Goal: Transaction & Acquisition: Subscribe to service/newsletter

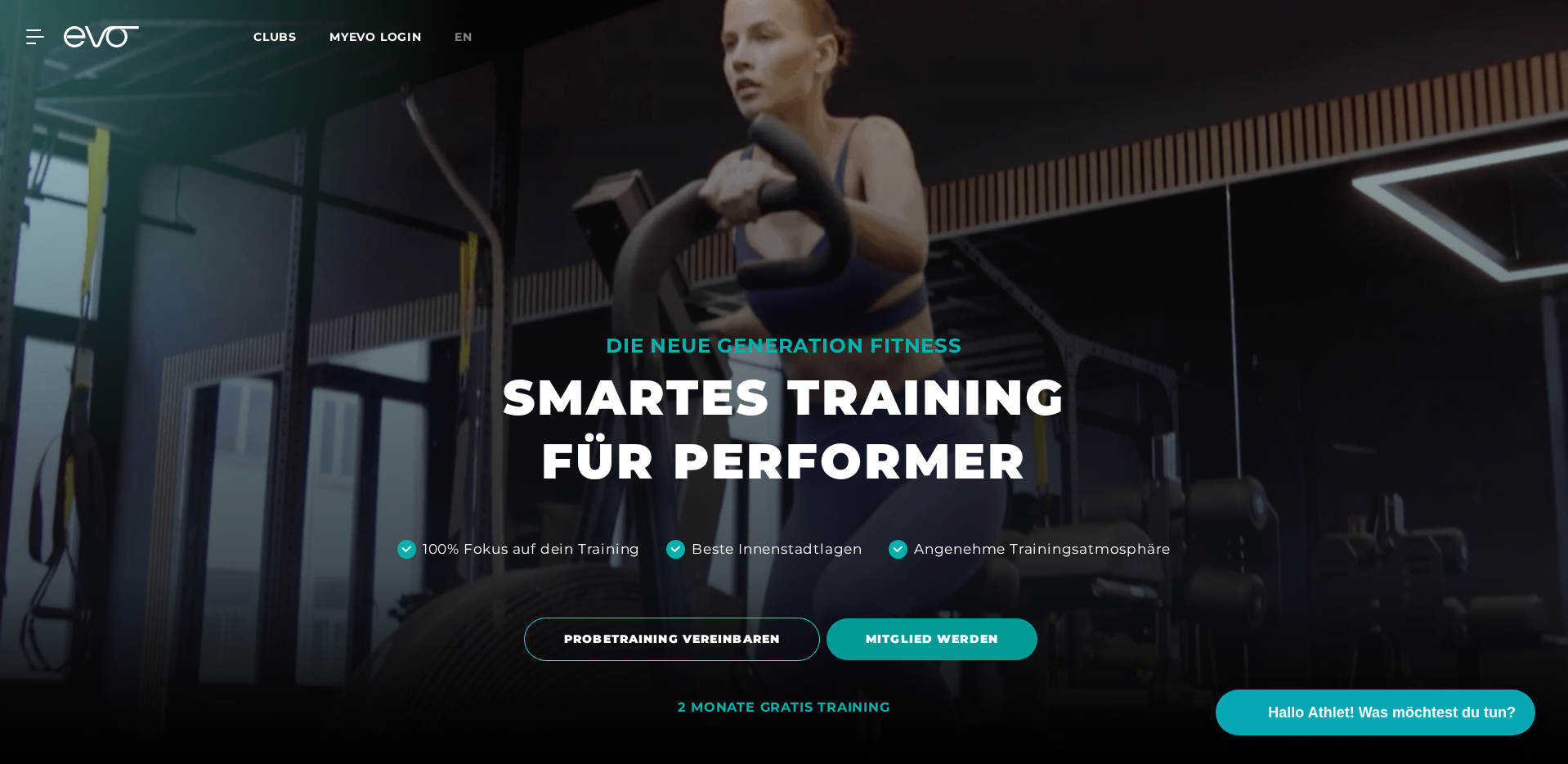
click at [915, 623] on span "MITGLIED WERDEN" at bounding box center [932, 638] width 211 height 41
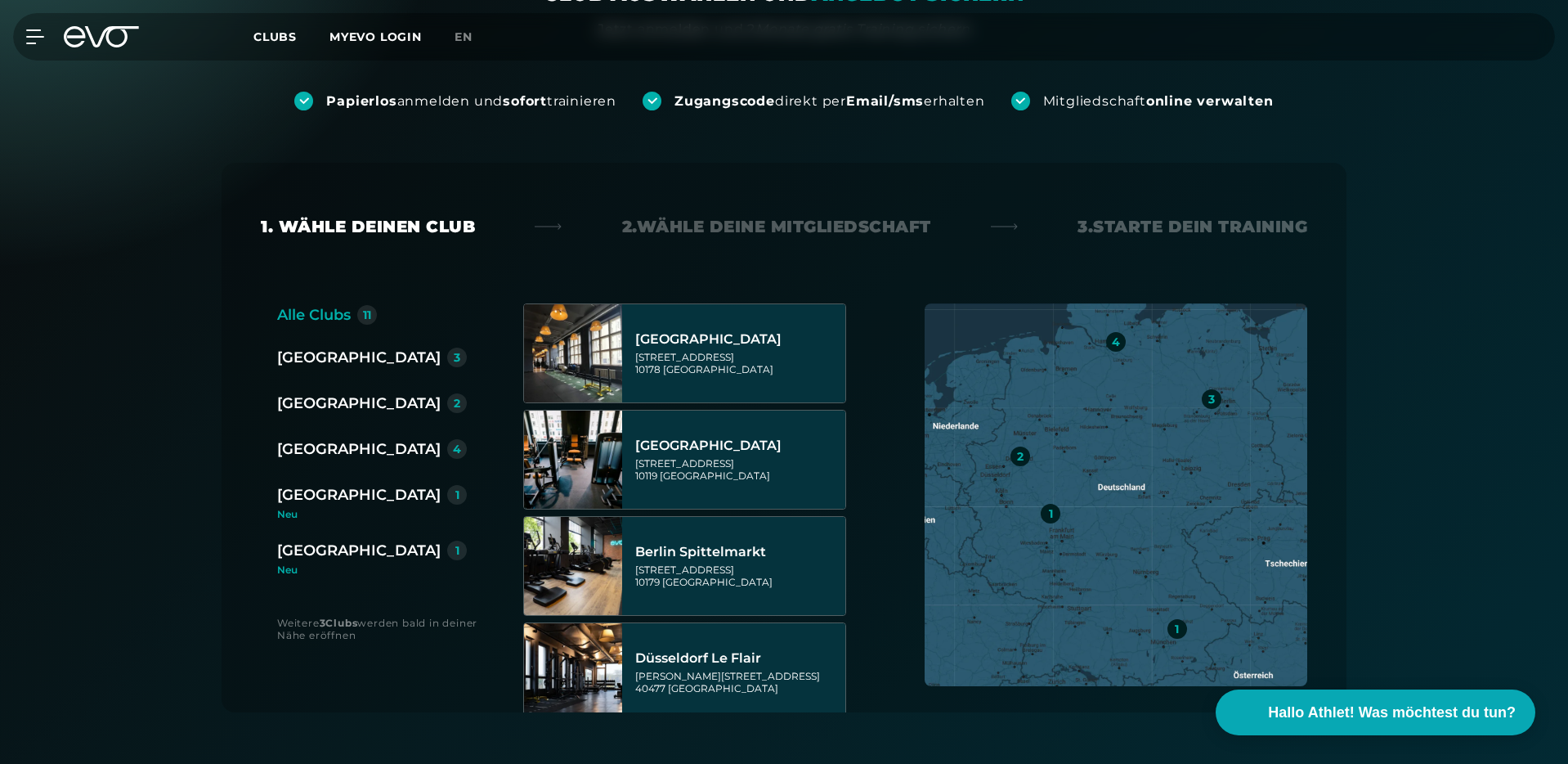
scroll to position [400, 0]
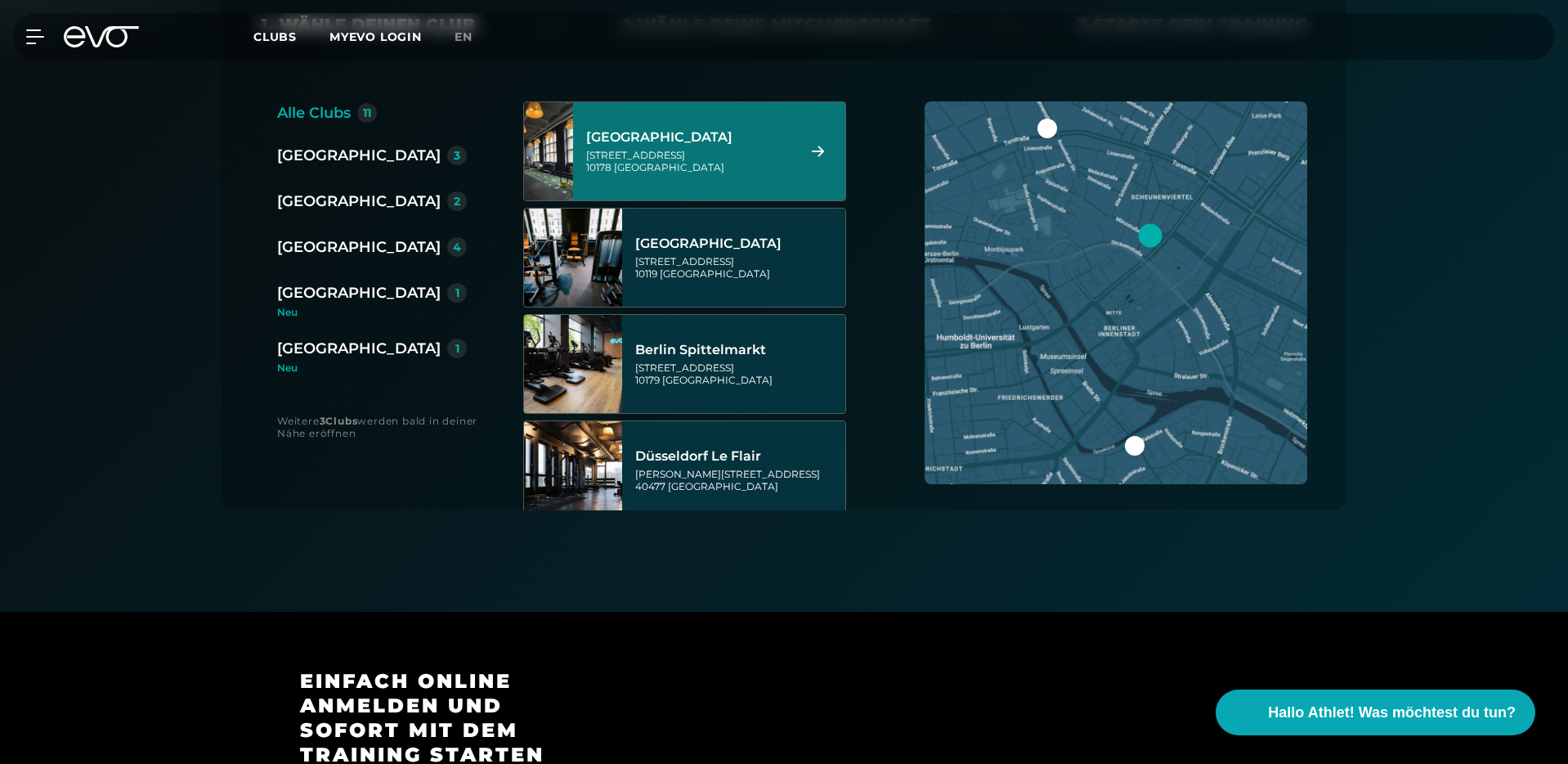
click at [721, 175] on div "[GEOGRAPHIC_DATA][STREET_ADDRESS]" at bounding box center [688, 151] width 205 height 72
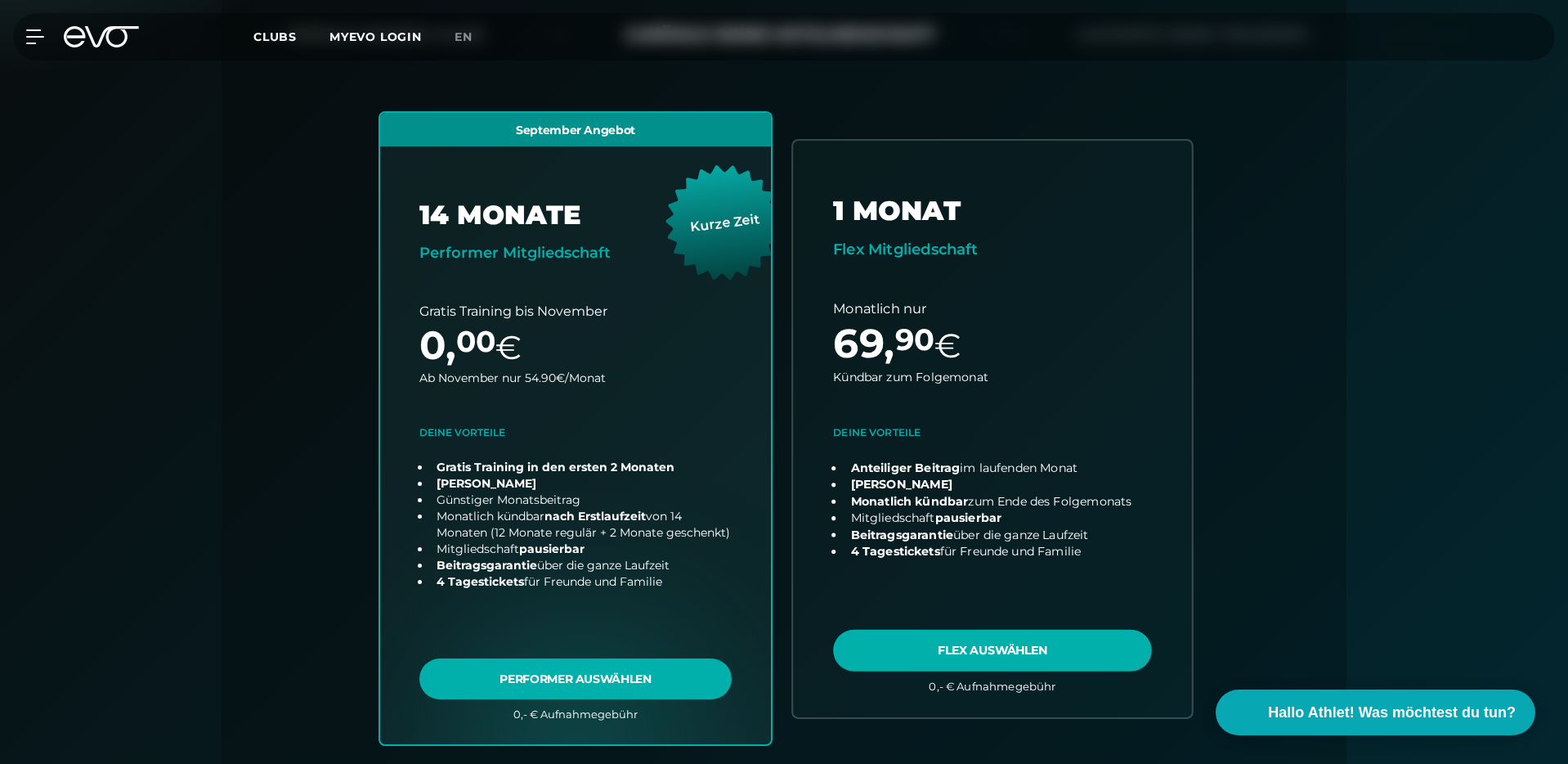
scroll to position [350, 0]
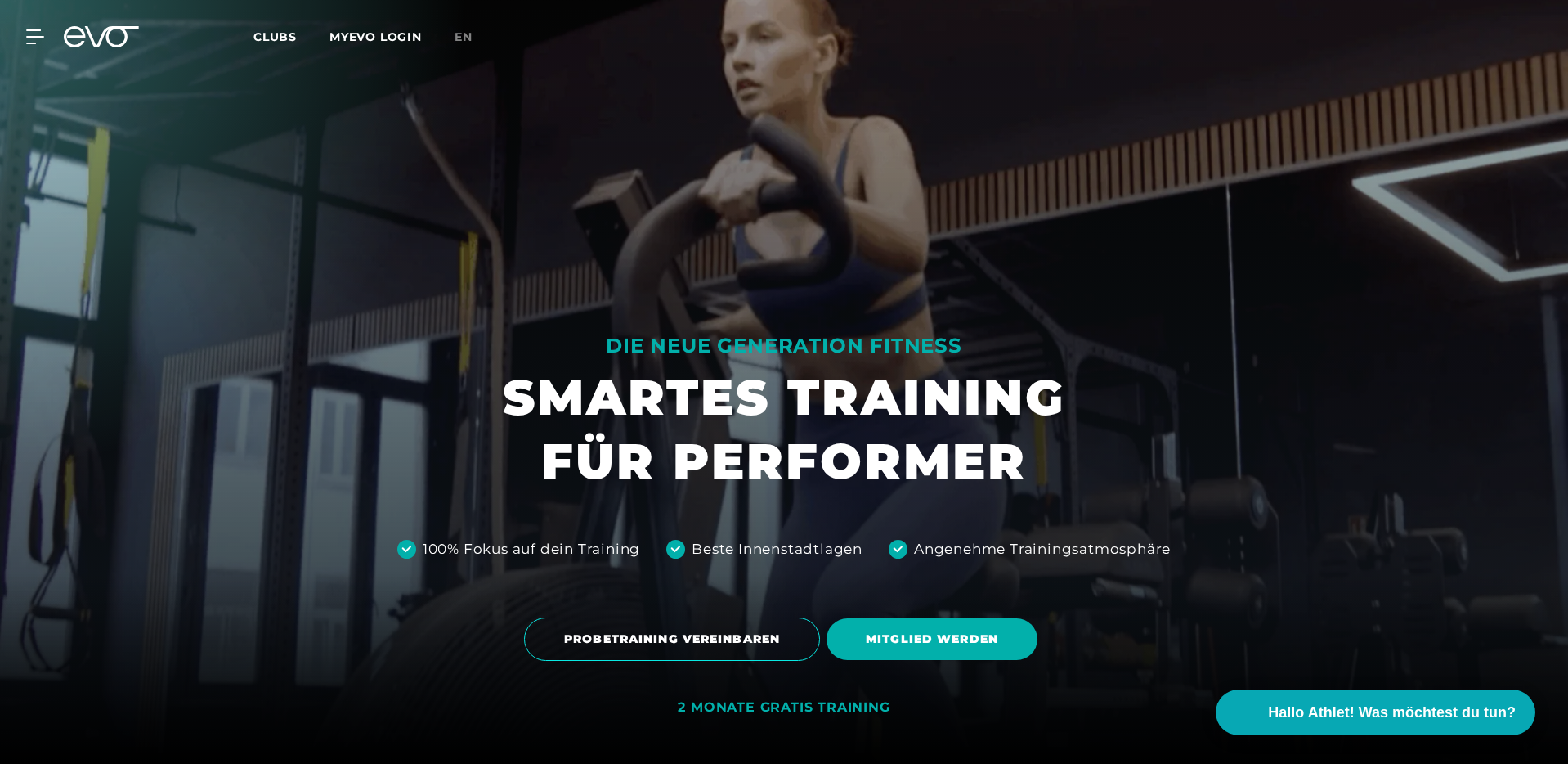
click at [265, 36] on span "Clubs" at bounding box center [275, 37] width 43 height 15
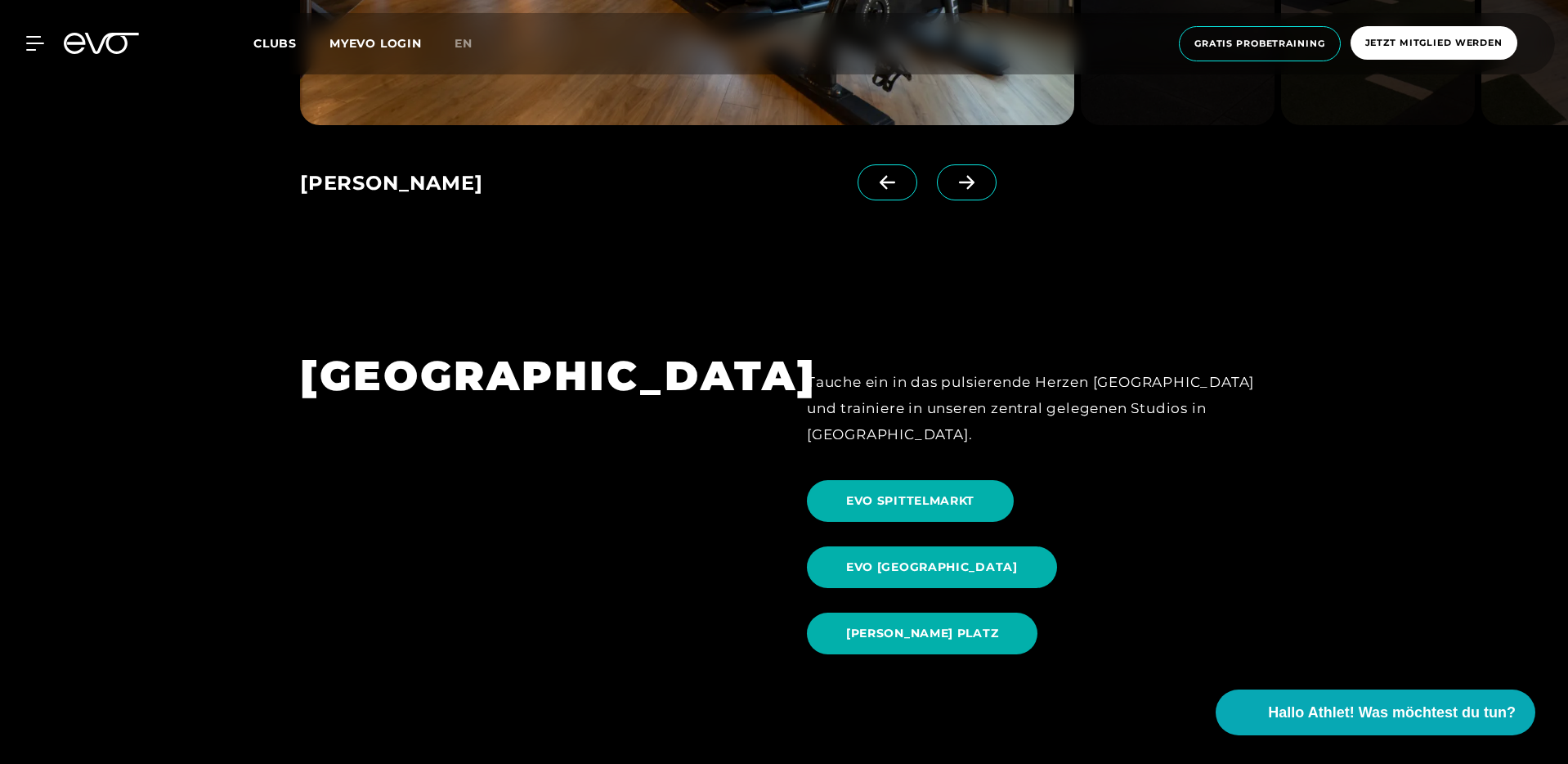
scroll to position [1690, 0]
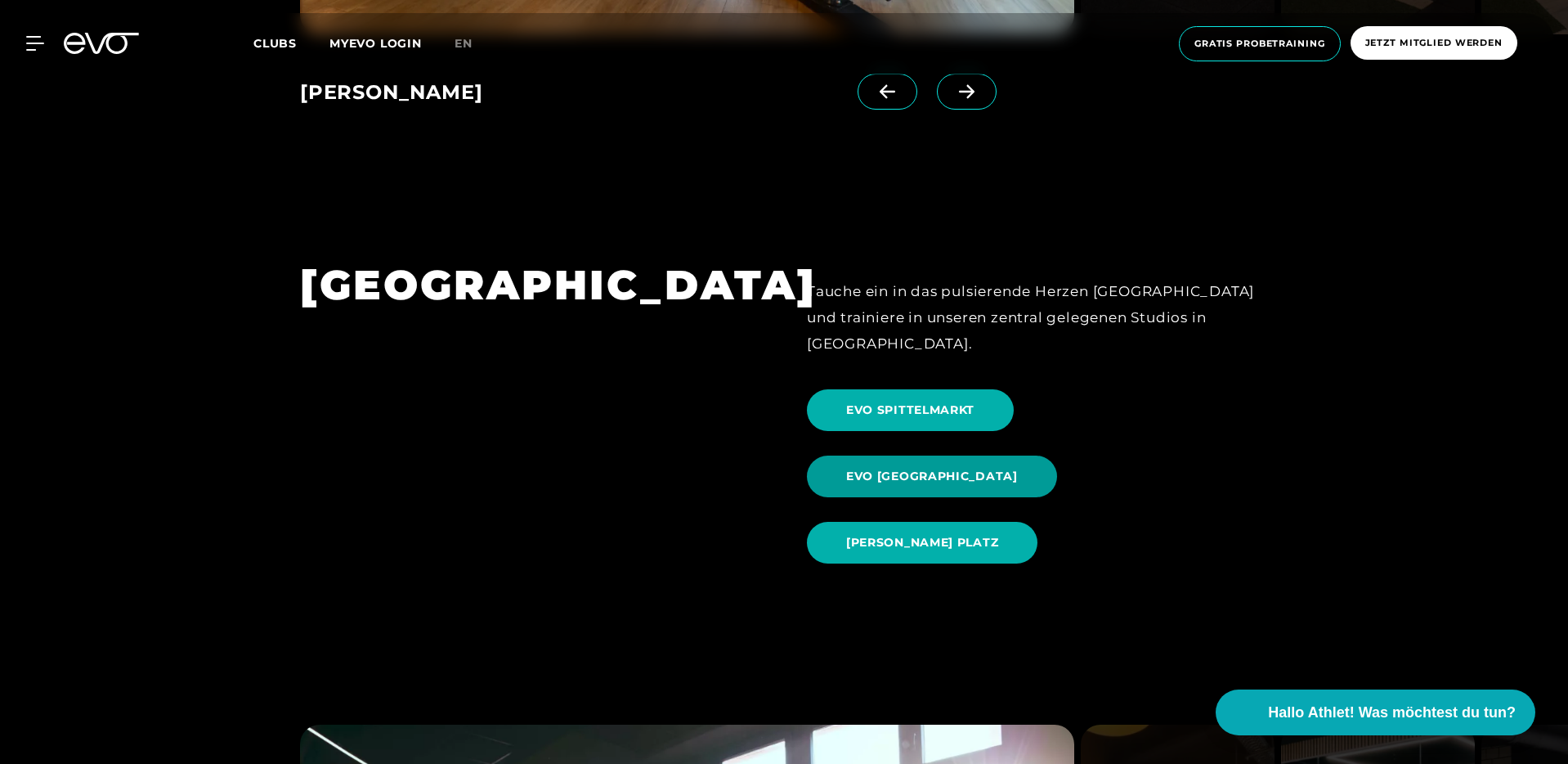
click at [1018, 468] on span "EVO ALEXANDERPLATZ" at bounding box center [932, 476] width 172 height 17
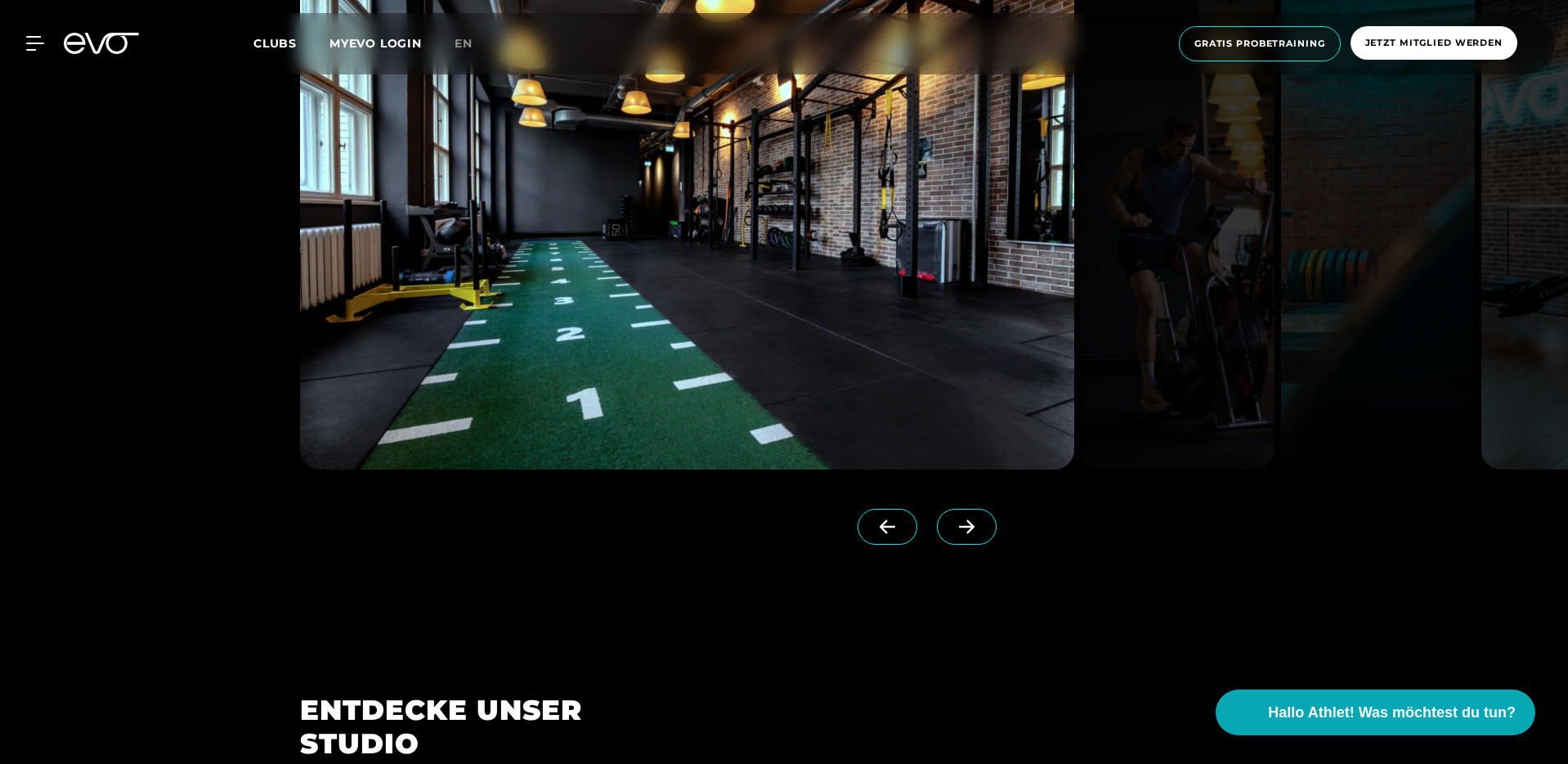
scroll to position [1710, 0]
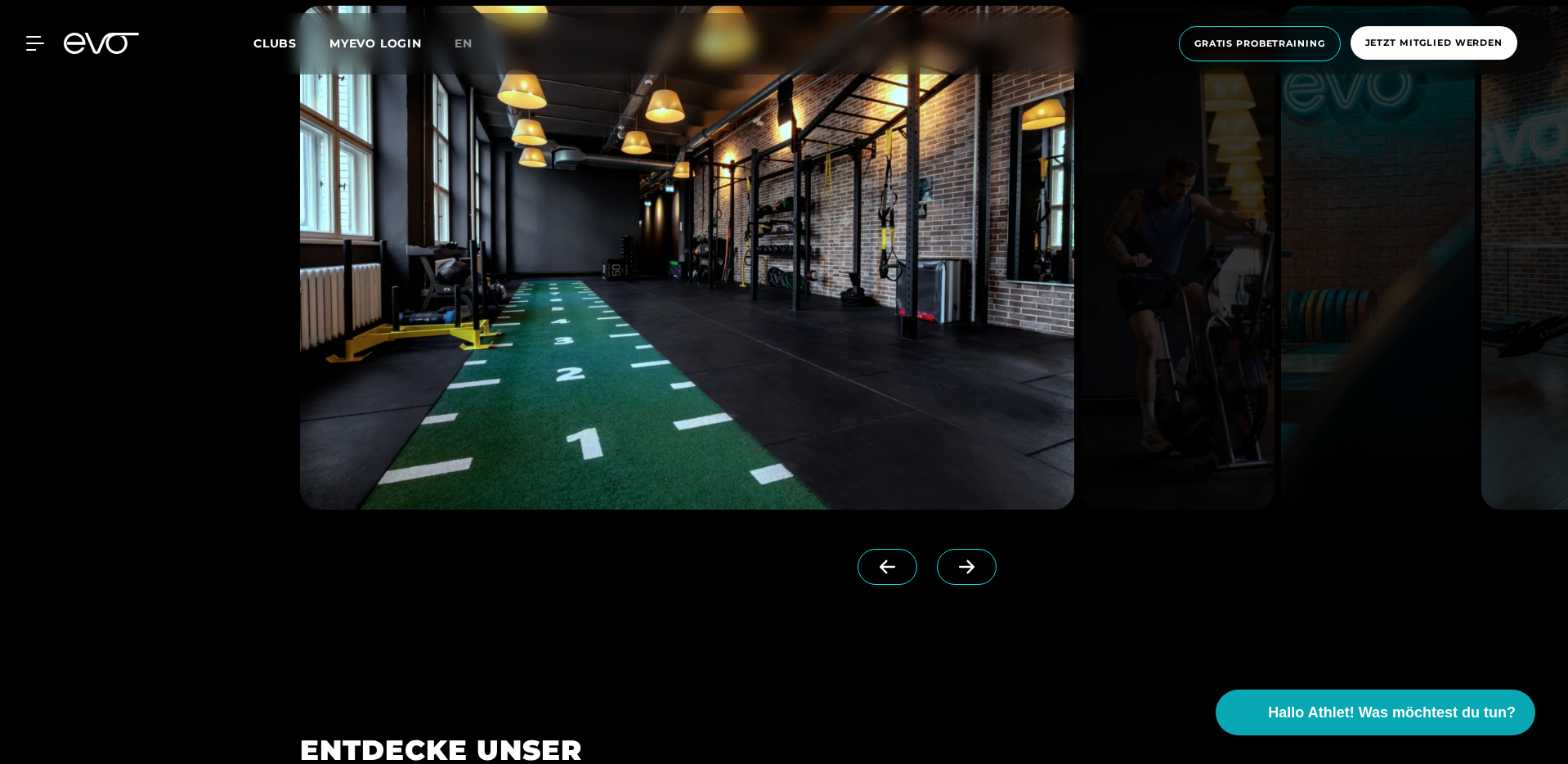
click at [952, 562] on icon at bounding box center [966, 567] width 29 height 15
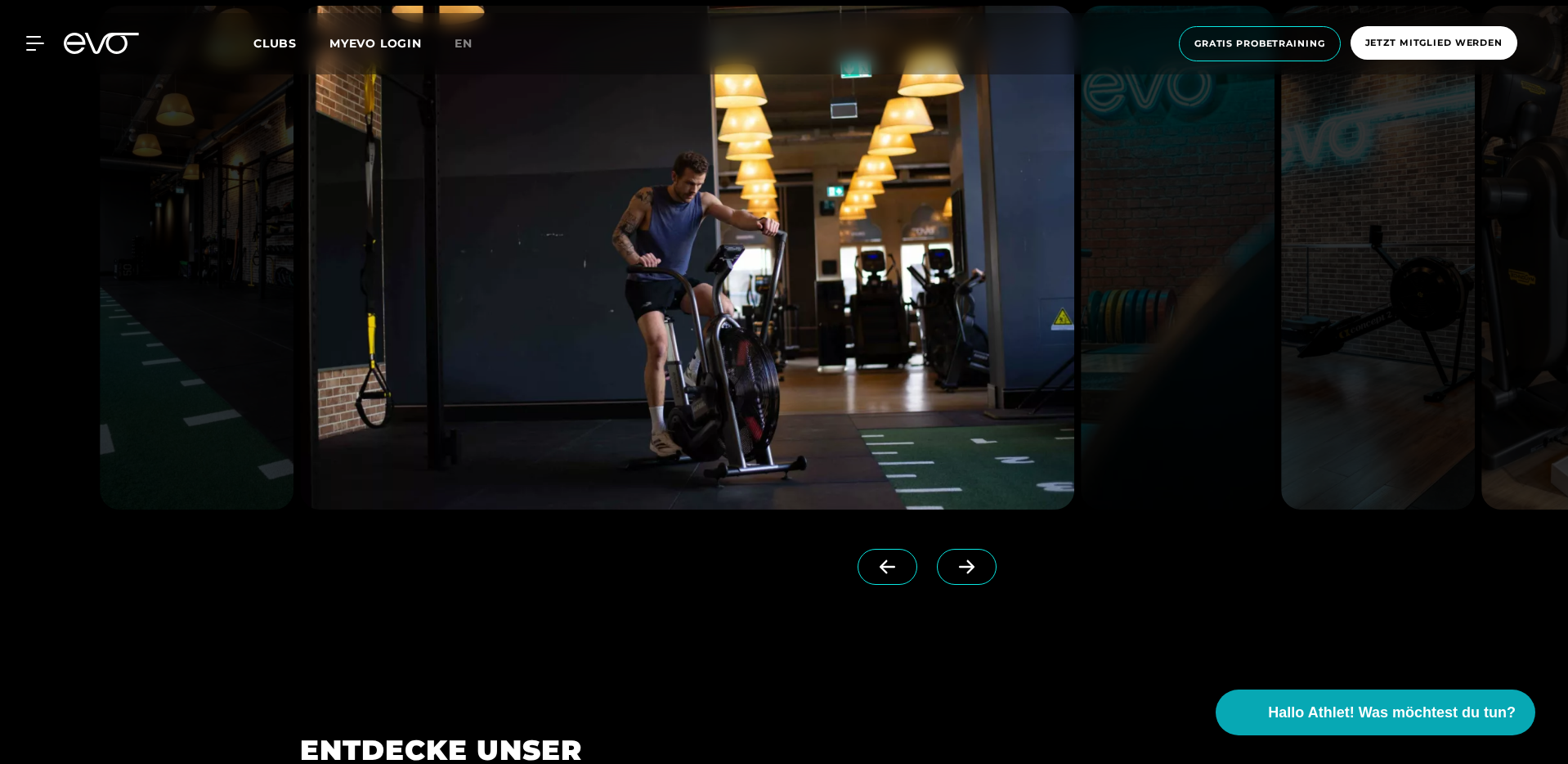
click at [952, 562] on icon at bounding box center [966, 567] width 29 height 15
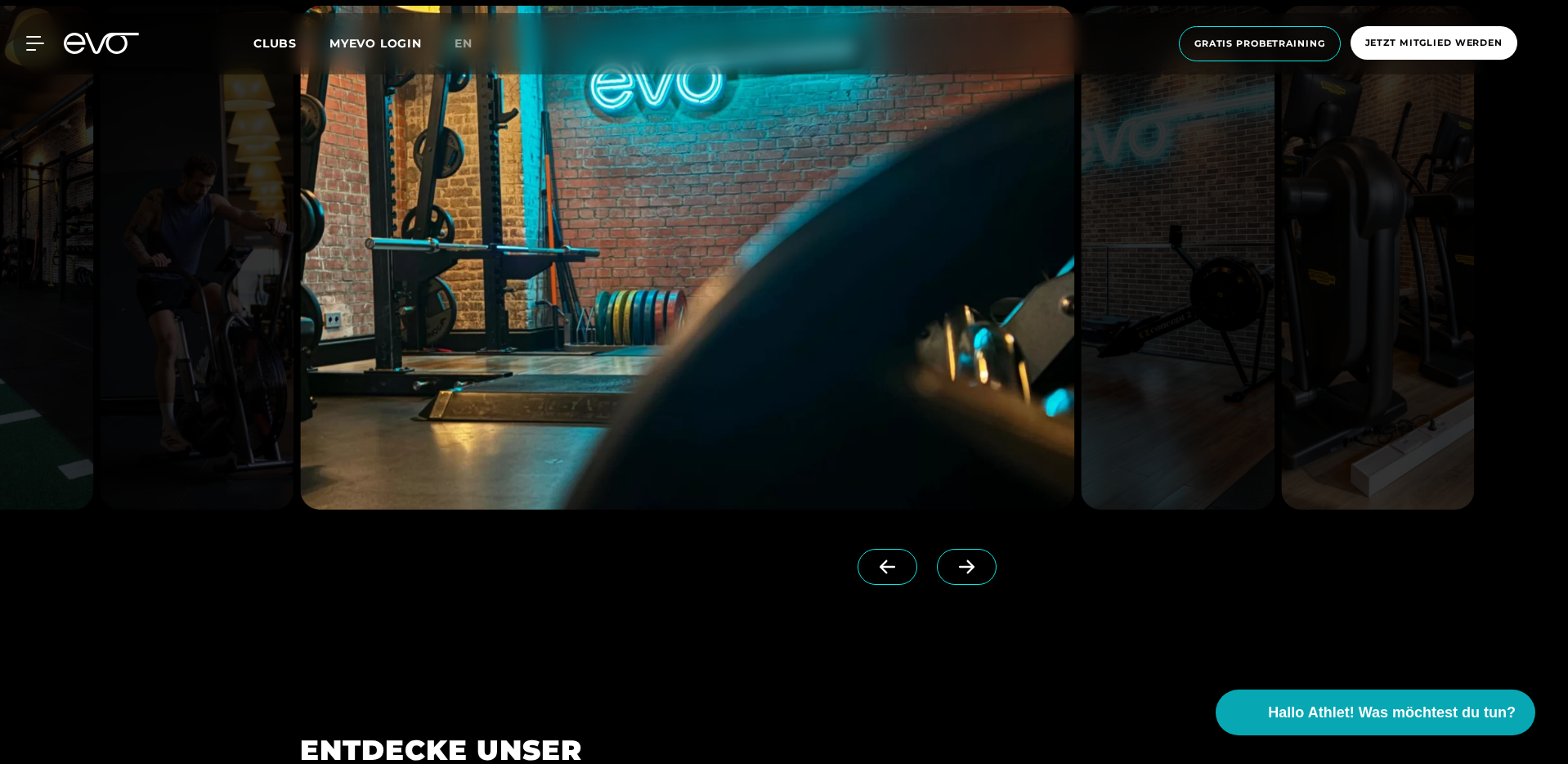
click at [952, 562] on icon at bounding box center [966, 567] width 29 height 15
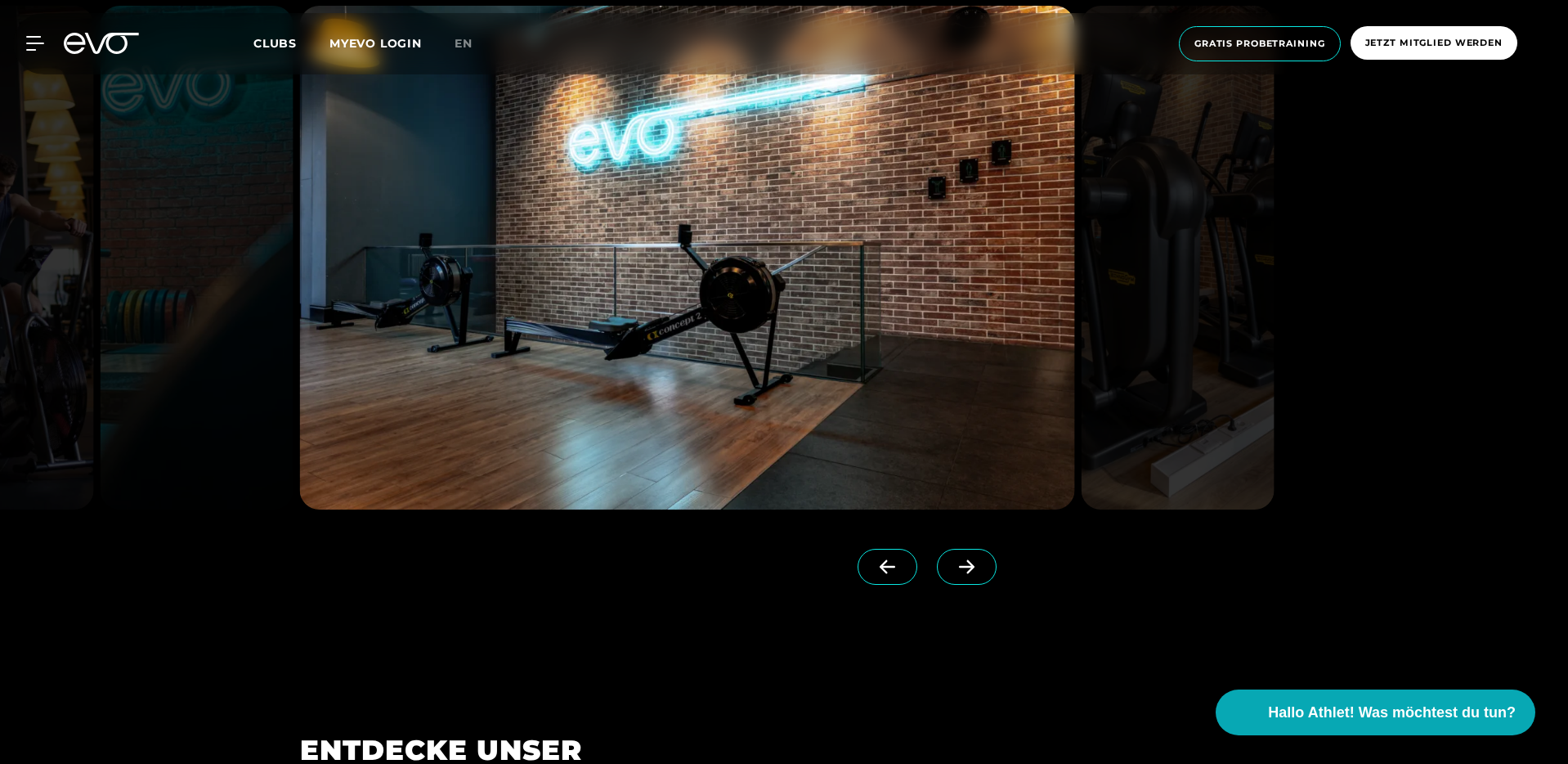
click at [952, 562] on icon at bounding box center [966, 567] width 29 height 15
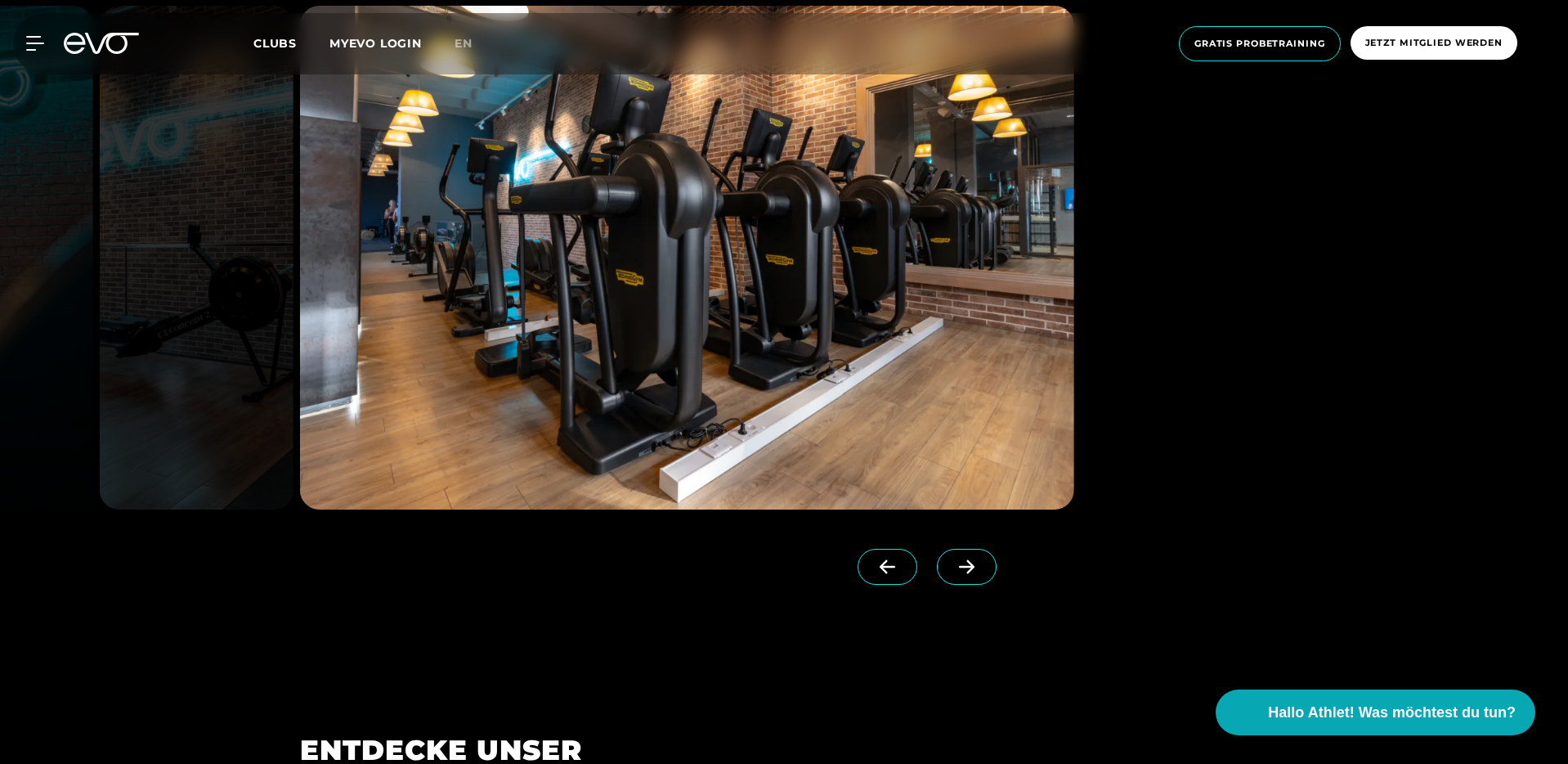
click at [952, 562] on icon at bounding box center [966, 567] width 29 height 15
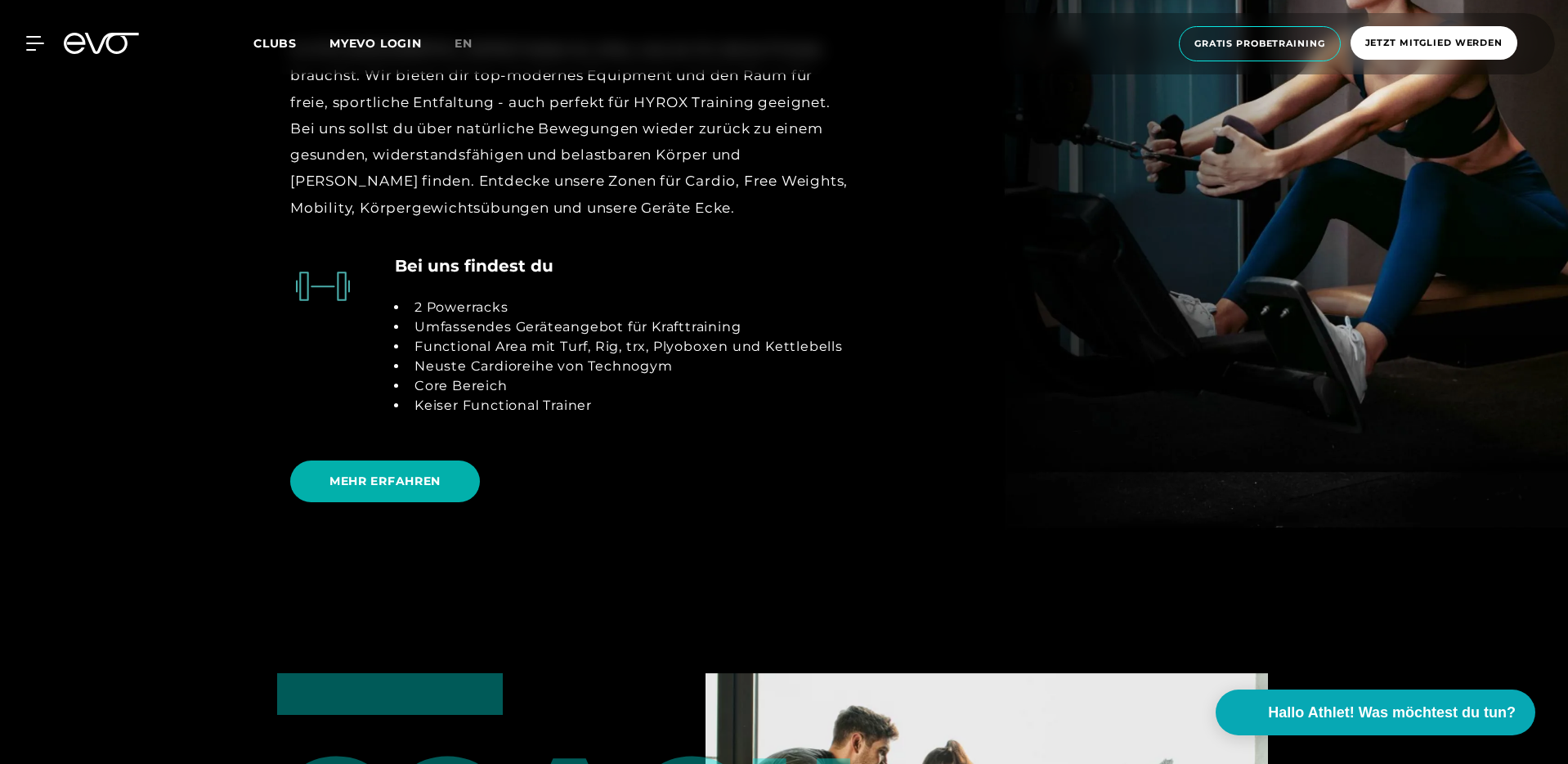
scroll to position [3587, 0]
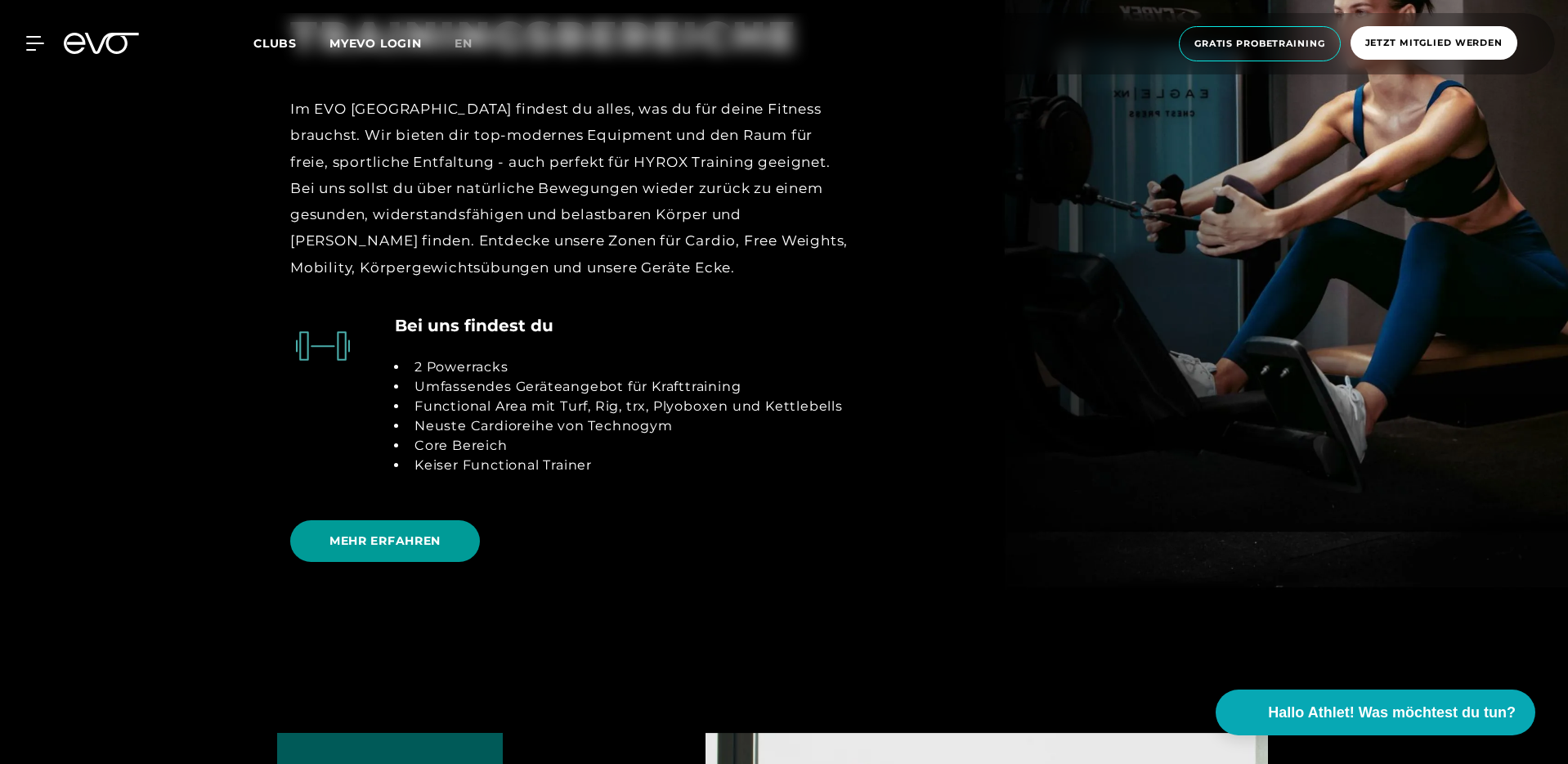
click at [412, 545] on span "MEHR ERFAHREN" at bounding box center [384, 541] width 112 height 17
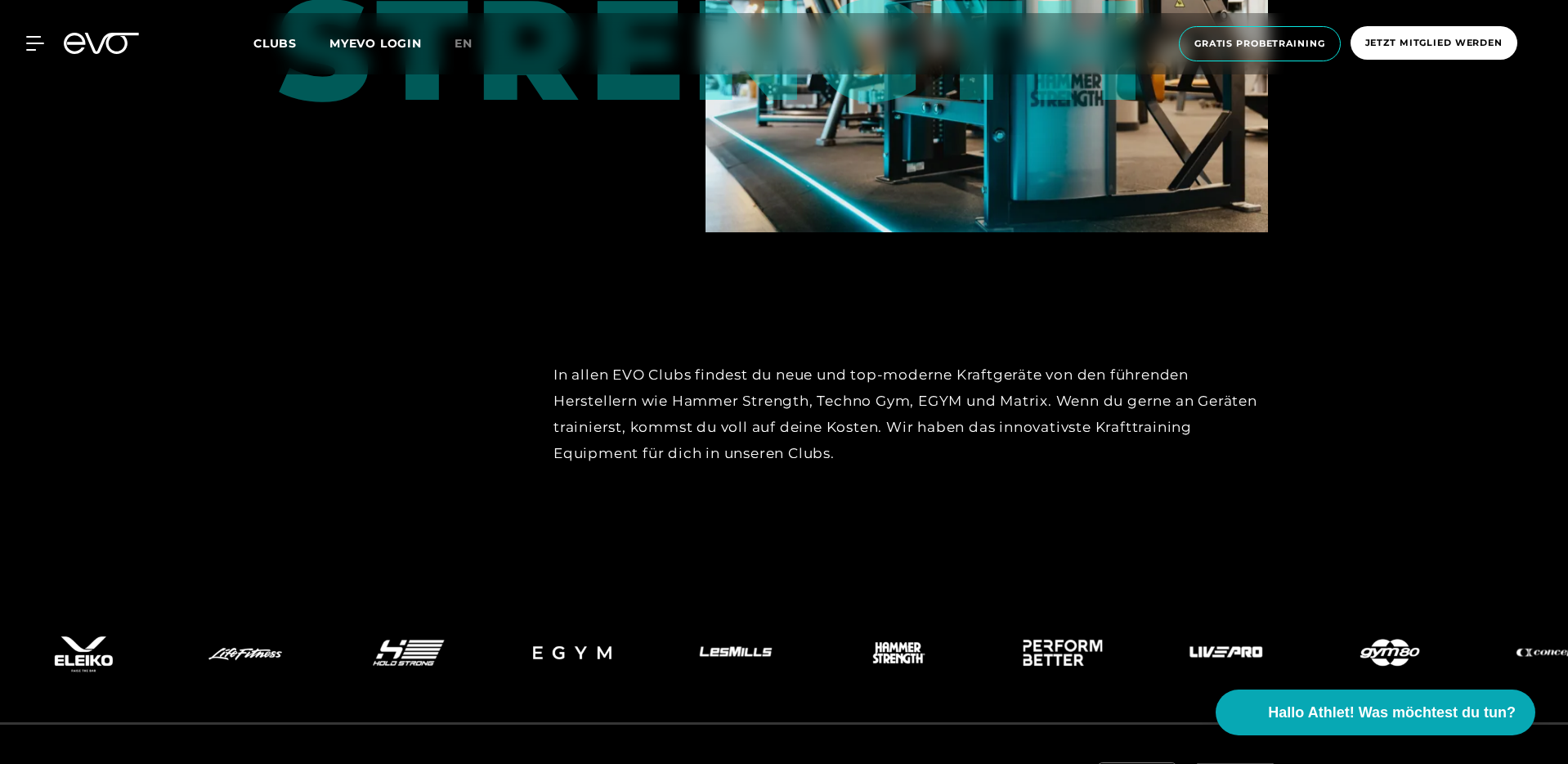
scroll to position [7414, 0]
